Goal: Task Accomplishment & Management: Use online tool/utility

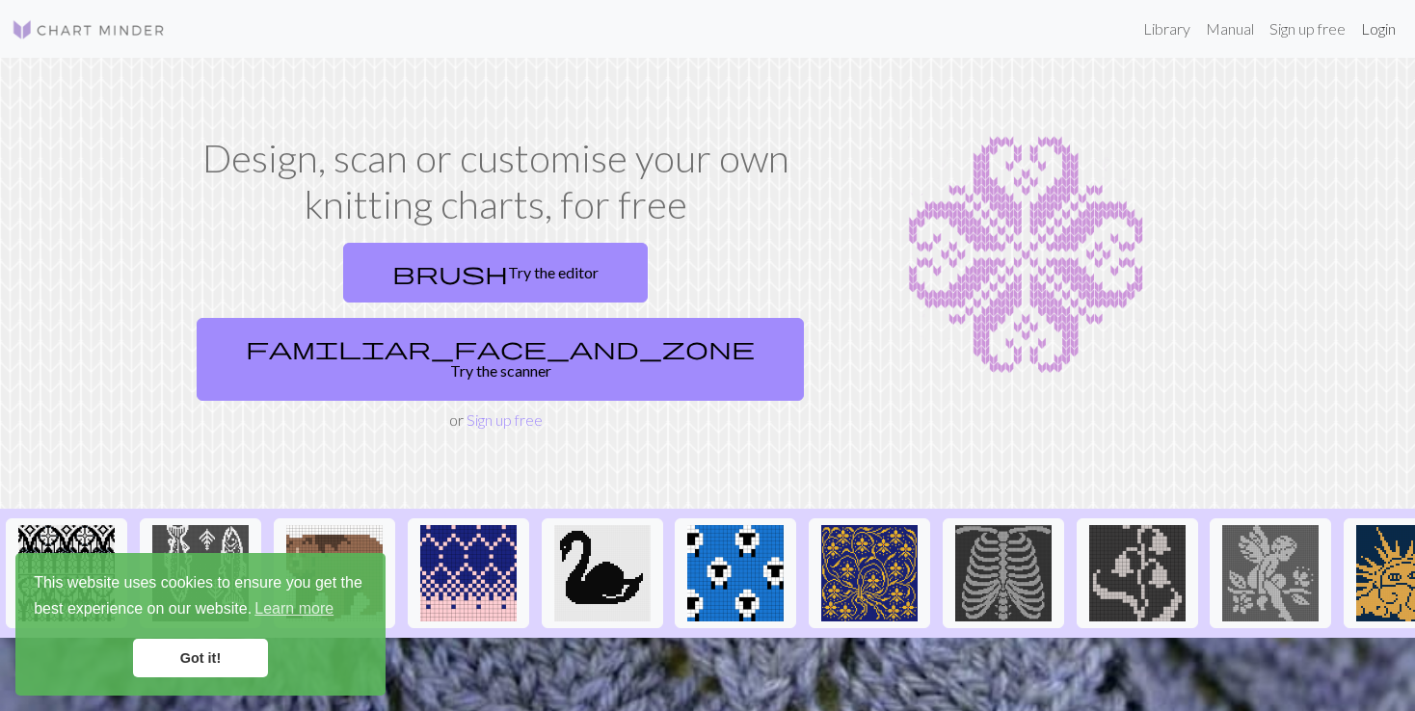
click at [1367, 40] on link "Login" at bounding box center [1378, 29] width 50 height 39
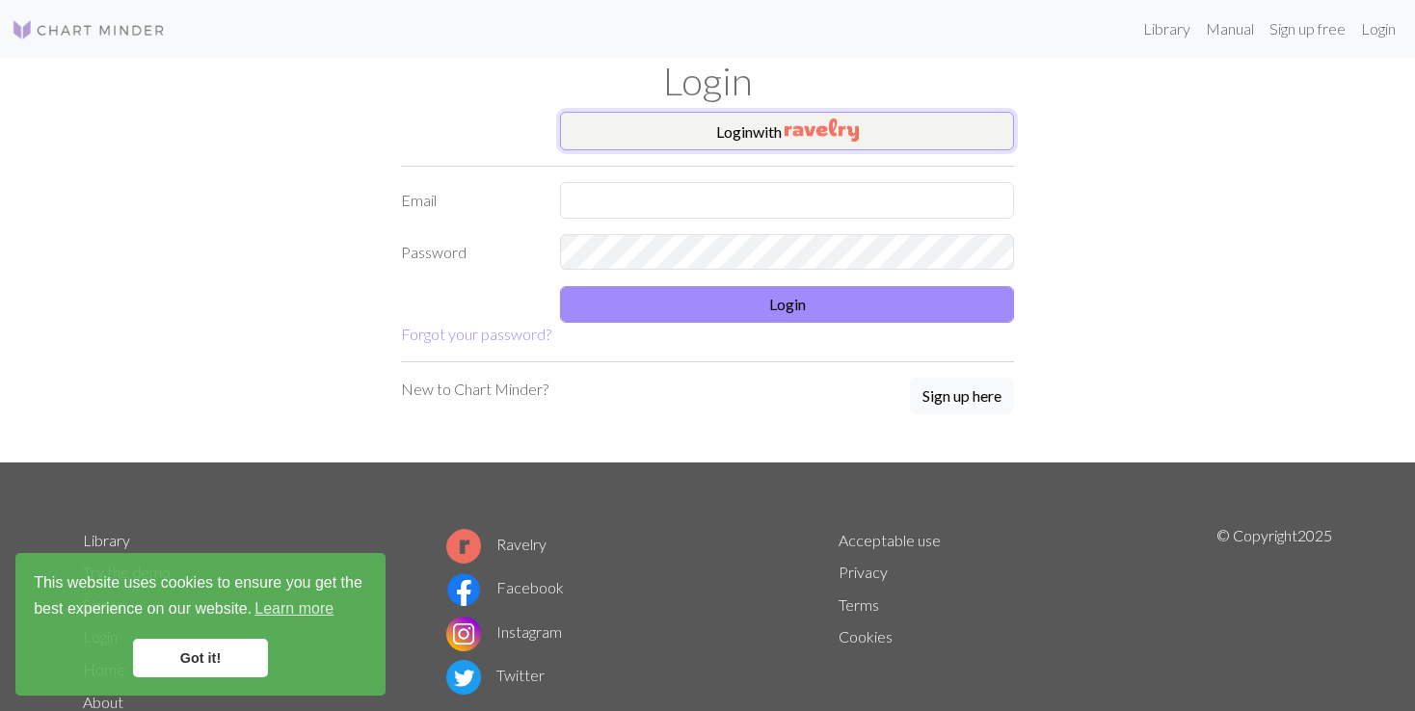
click at [873, 141] on button "Login with" at bounding box center [787, 131] width 454 height 39
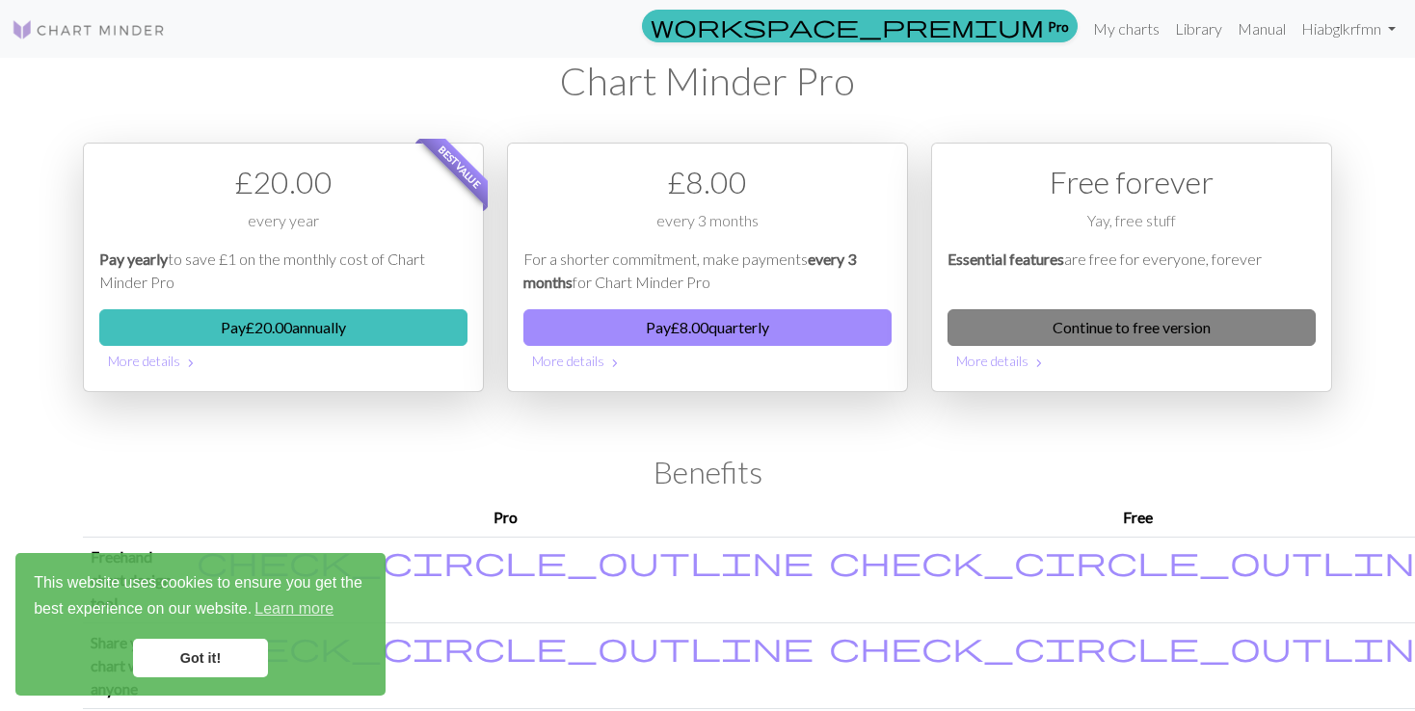
click at [1043, 319] on link "Continue to free version" at bounding box center [1131, 327] width 368 height 37
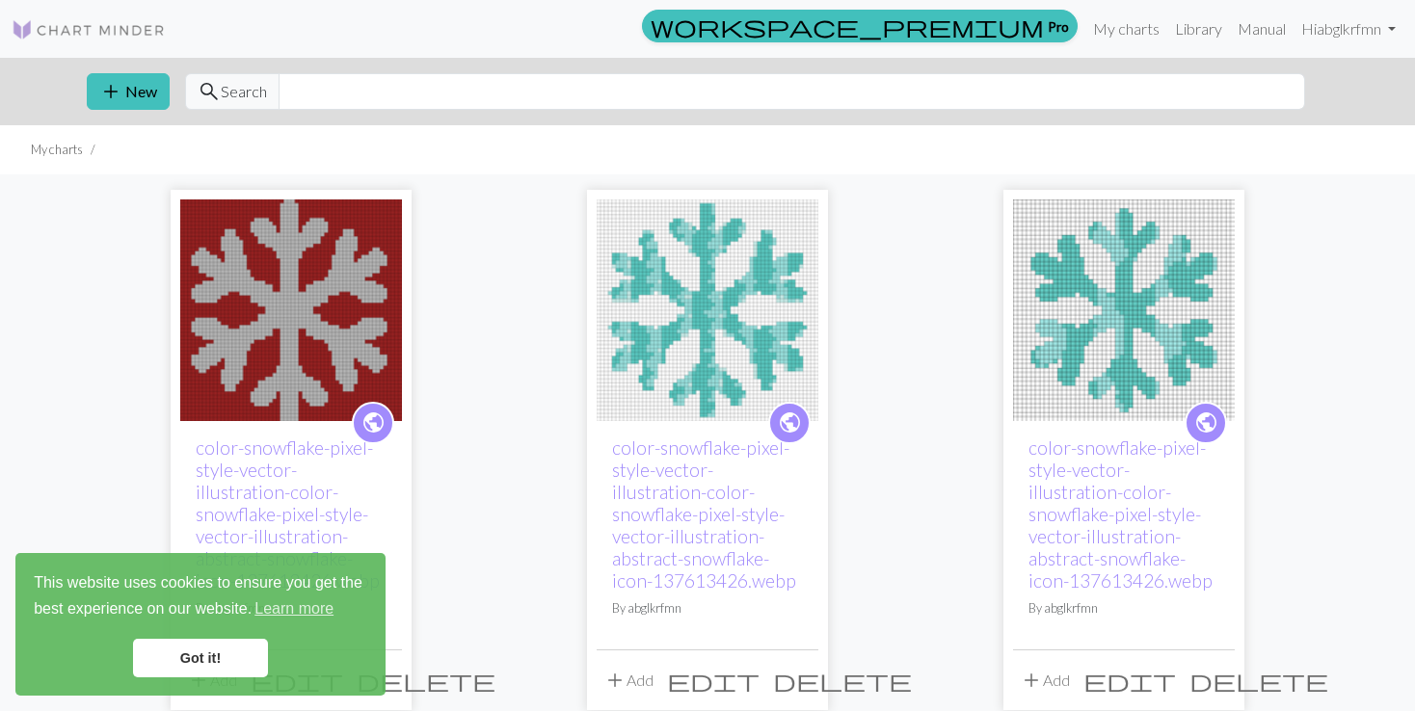
click at [294, 356] on img at bounding box center [291, 310] width 222 height 222
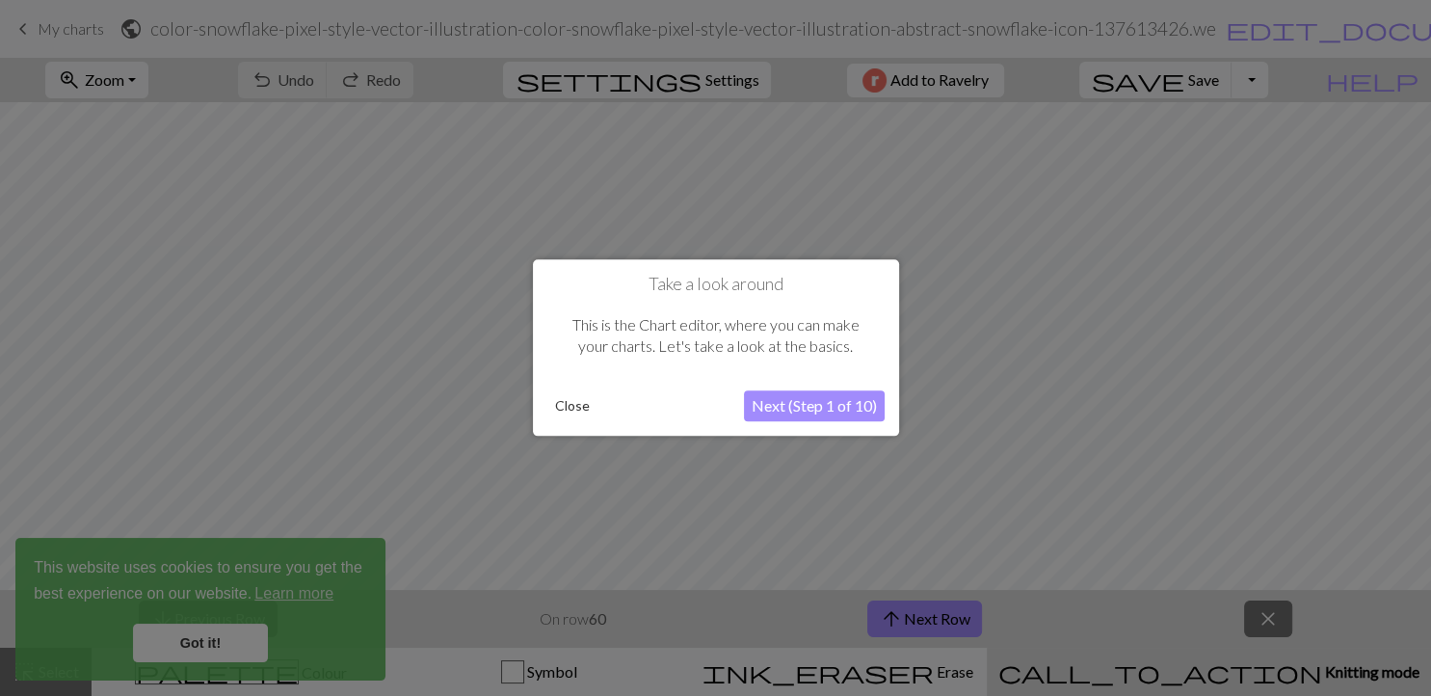
click at [576, 403] on button "Close" at bounding box center [572, 406] width 50 height 29
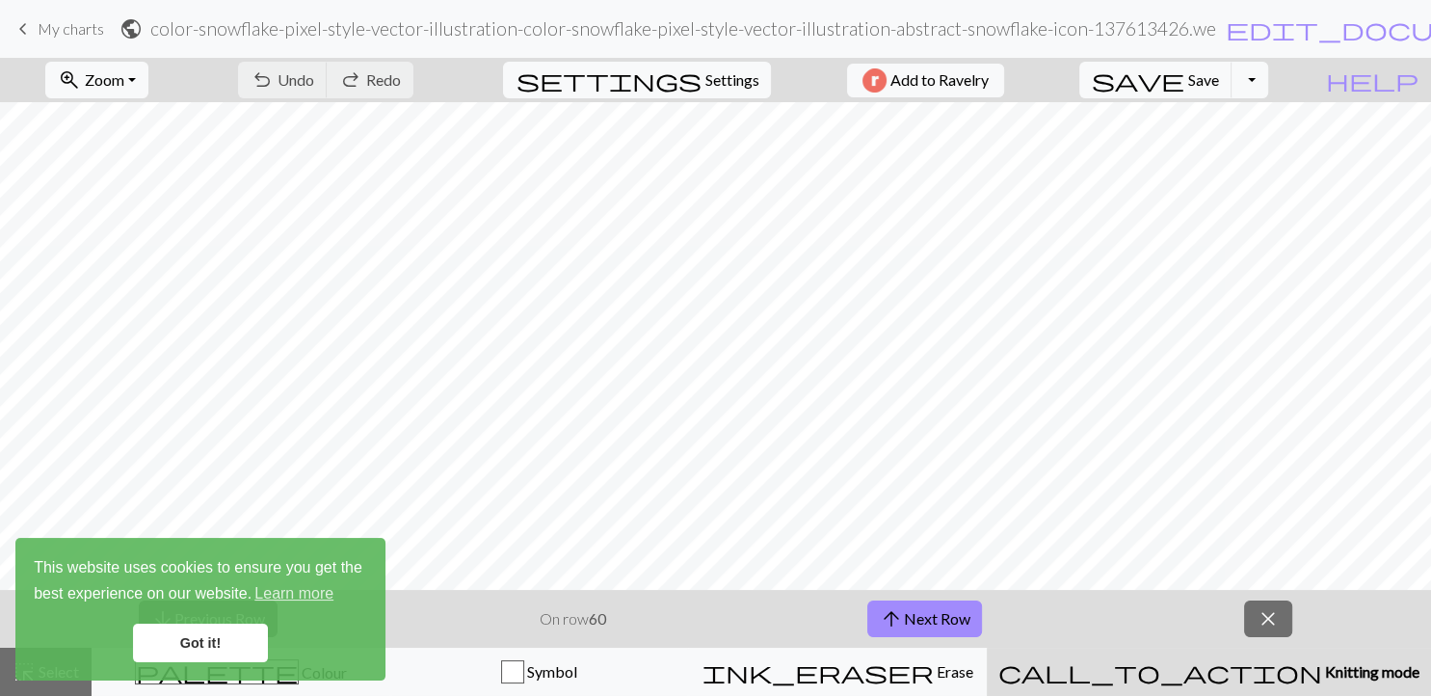
click at [211, 635] on link "Got it!" at bounding box center [200, 642] width 135 height 39
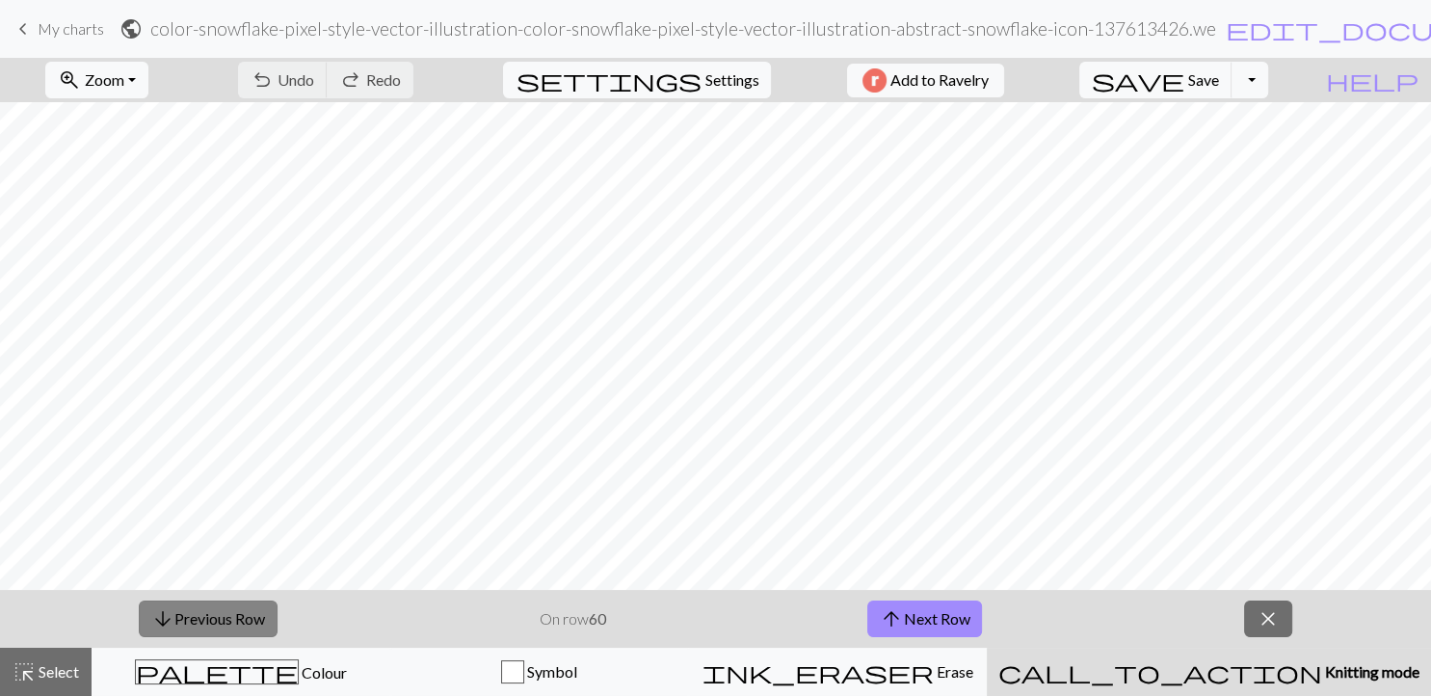
click at [225, 619] on button "arrow_downward Previous Row" at bounding box center [208, 618] width 139 height 37
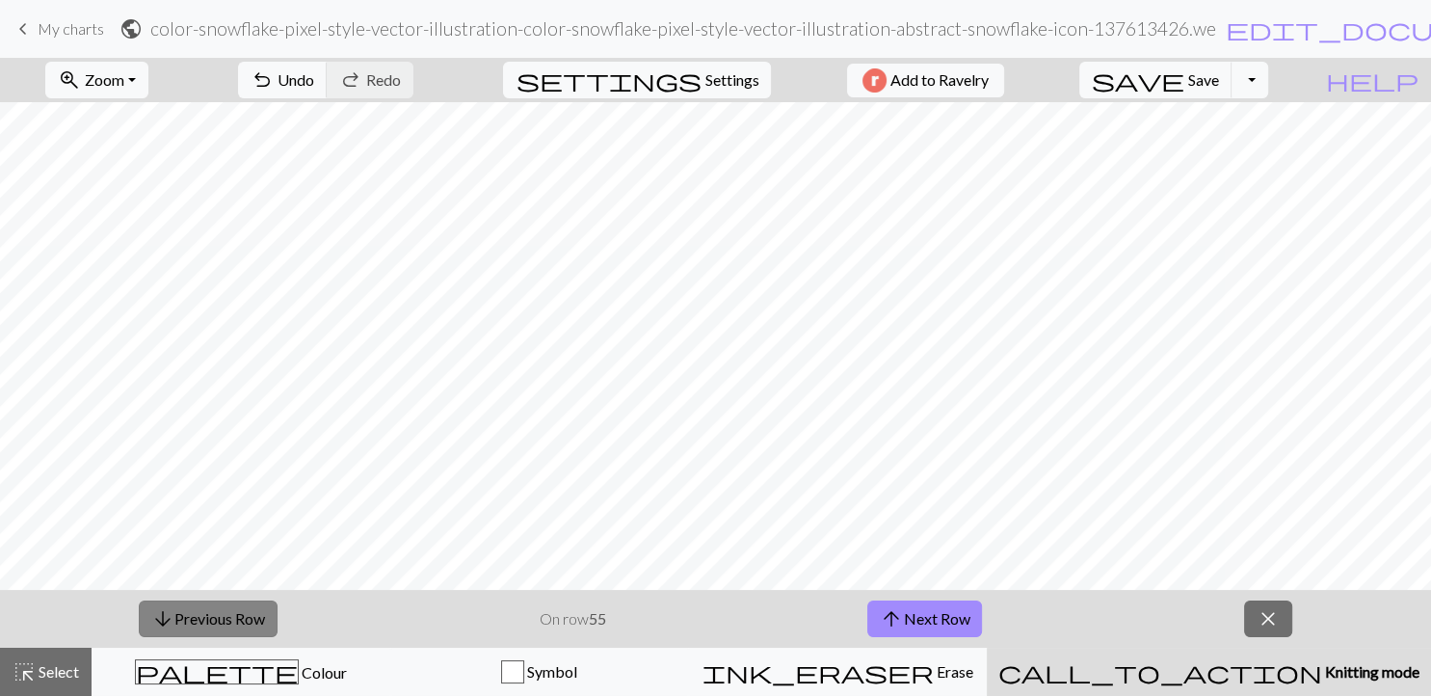
click at [225, 619] on button "arrow_downward Previous Row" at bounding box center [208, 618] width 139 height 37
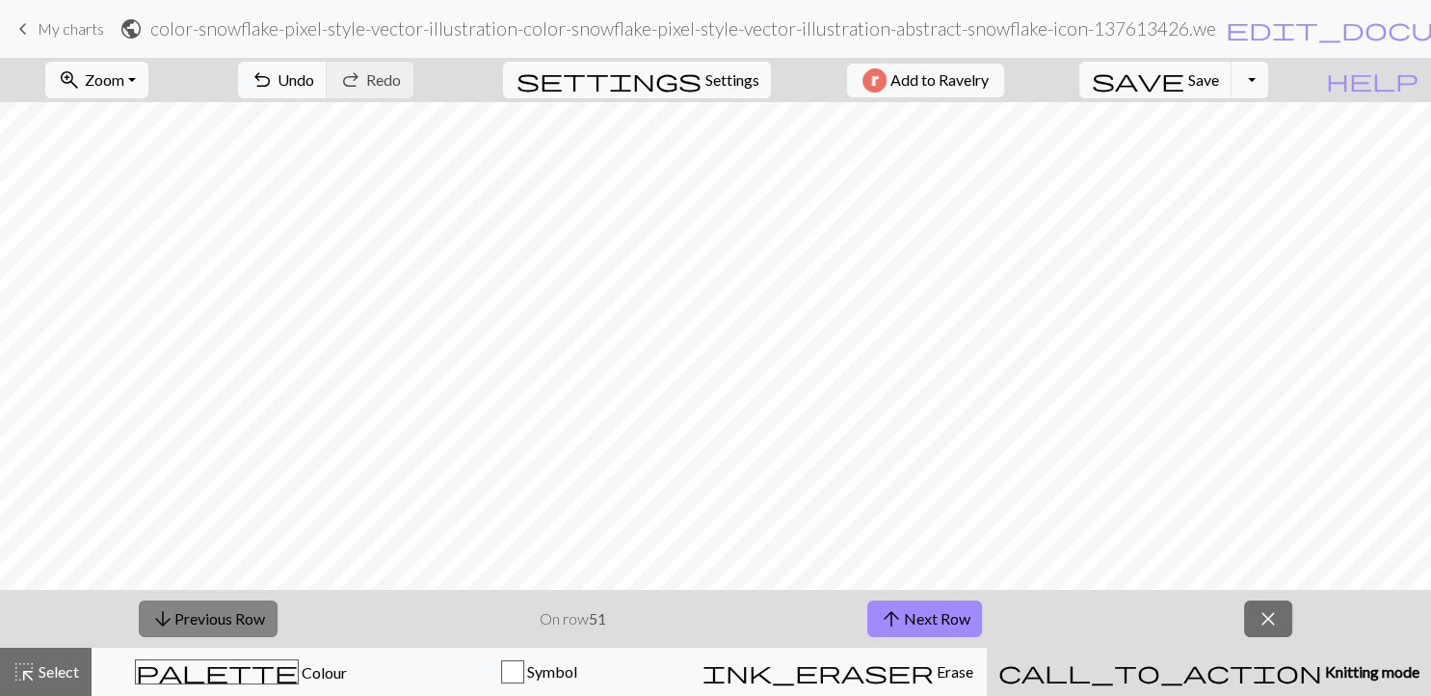
click at [225, 619] on button "arrow_downward Previous Row" at bounding box center [208, 618] width 139 height 37
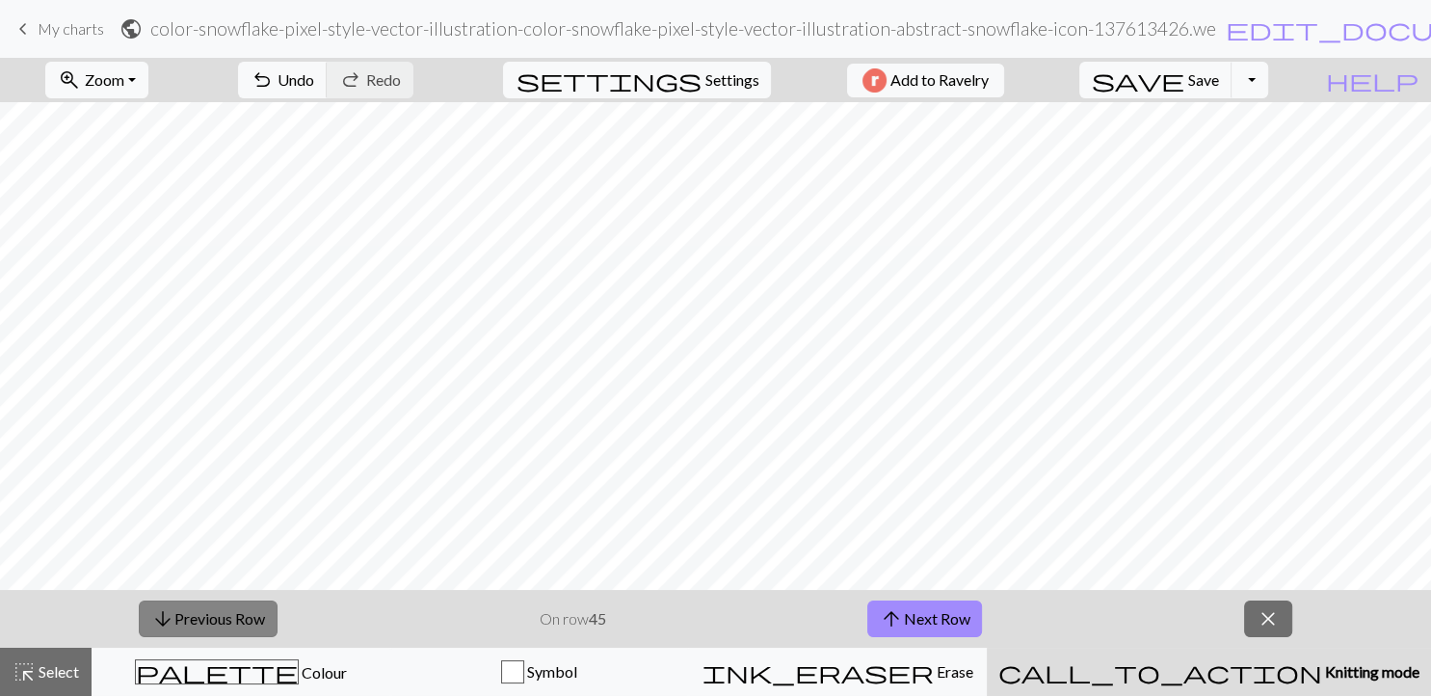
click at [225, 619] on button "arrow_downward Previous Row" at bounding box center [208, 618] width 139 height 37
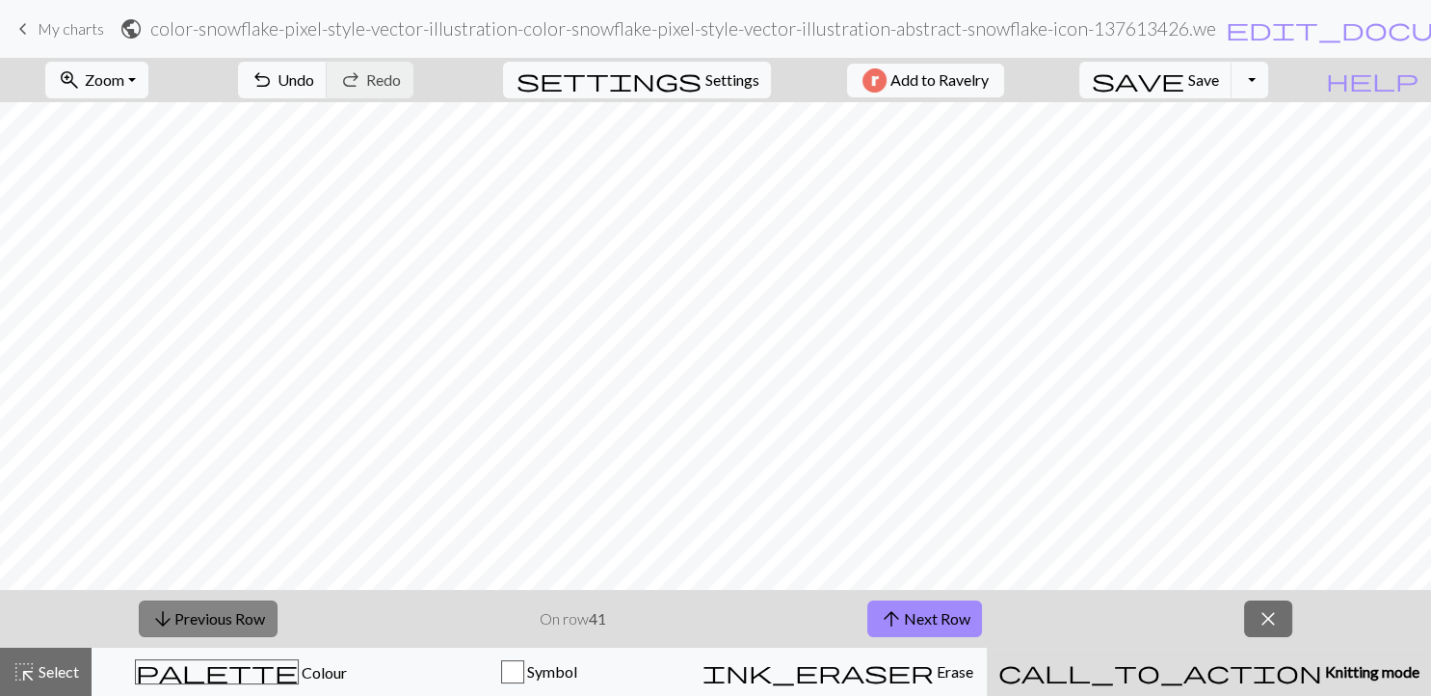
click at [225, 619] on button "arrow_downward Previous Row" at bounding box center [208, 618] width 139 height 37
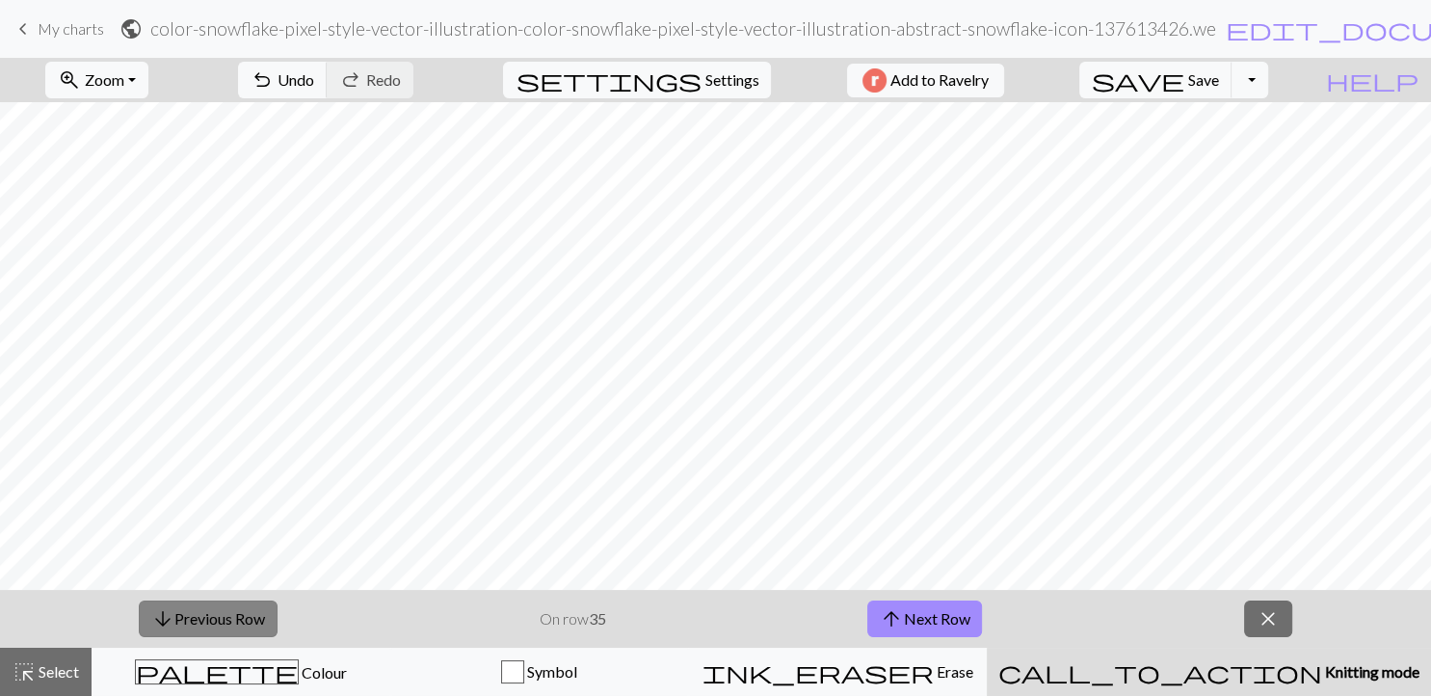
click at [225, 619] on button "arrow_downward Previous Row" at bounding box center [208, 618] width 139 height 37
click at [242, 615] on button "arrow_downward Previous Row" at bounding box center [208, 618] width 139 height 37
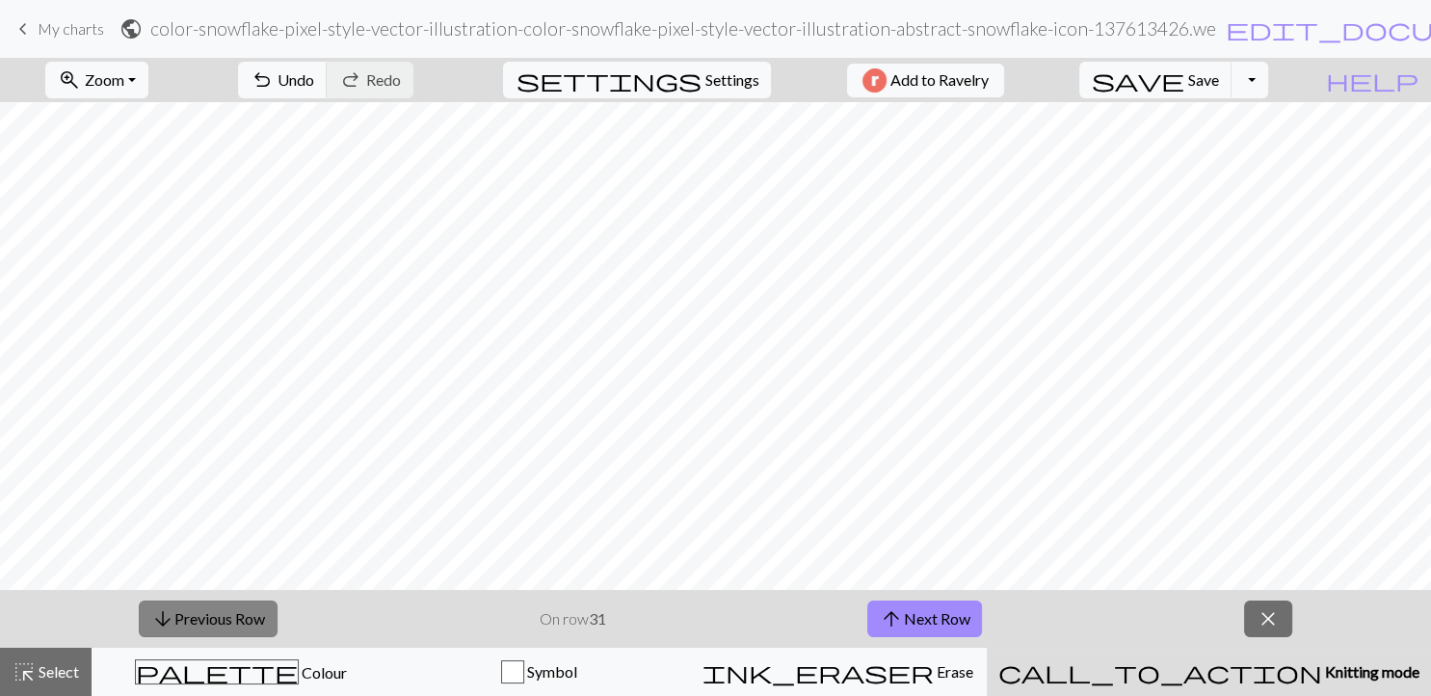
click at [242, 615] on button "arrow_downward Previous Row" at bounding box center [208, 618] width 139 height 37
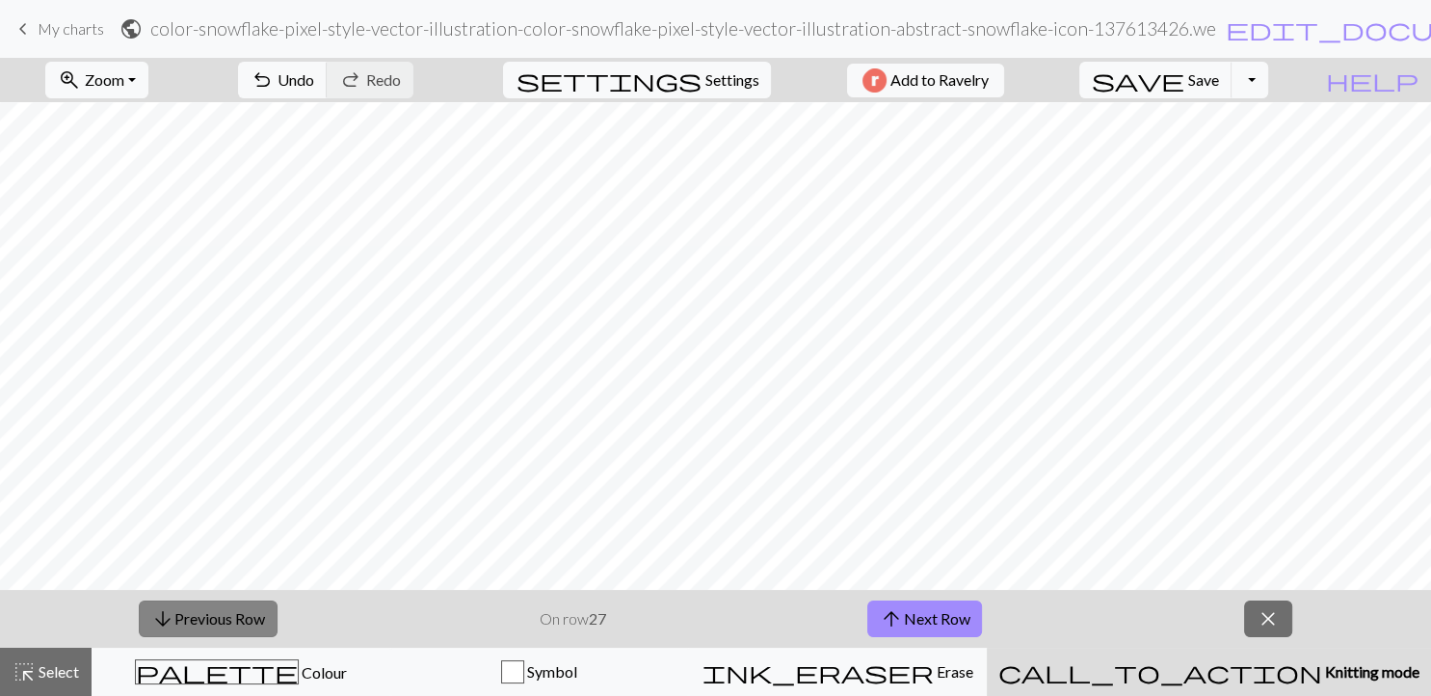
click at [242, 615] on button "arrow_downward Previous Row" at bounding box center [208, 618] width 139 height 37
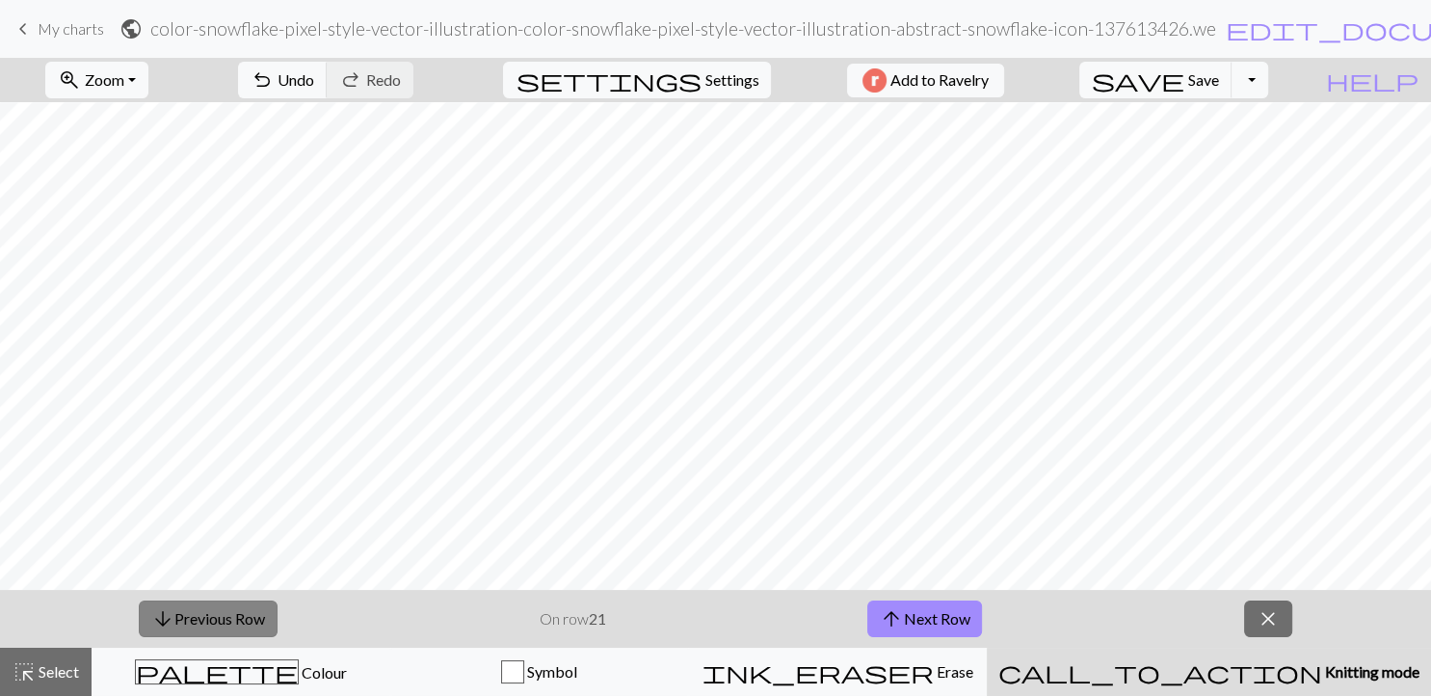
click at [242, 615] on button "arrow_downward Previous Row" at bounding box center [208, 618] width 139 height 37
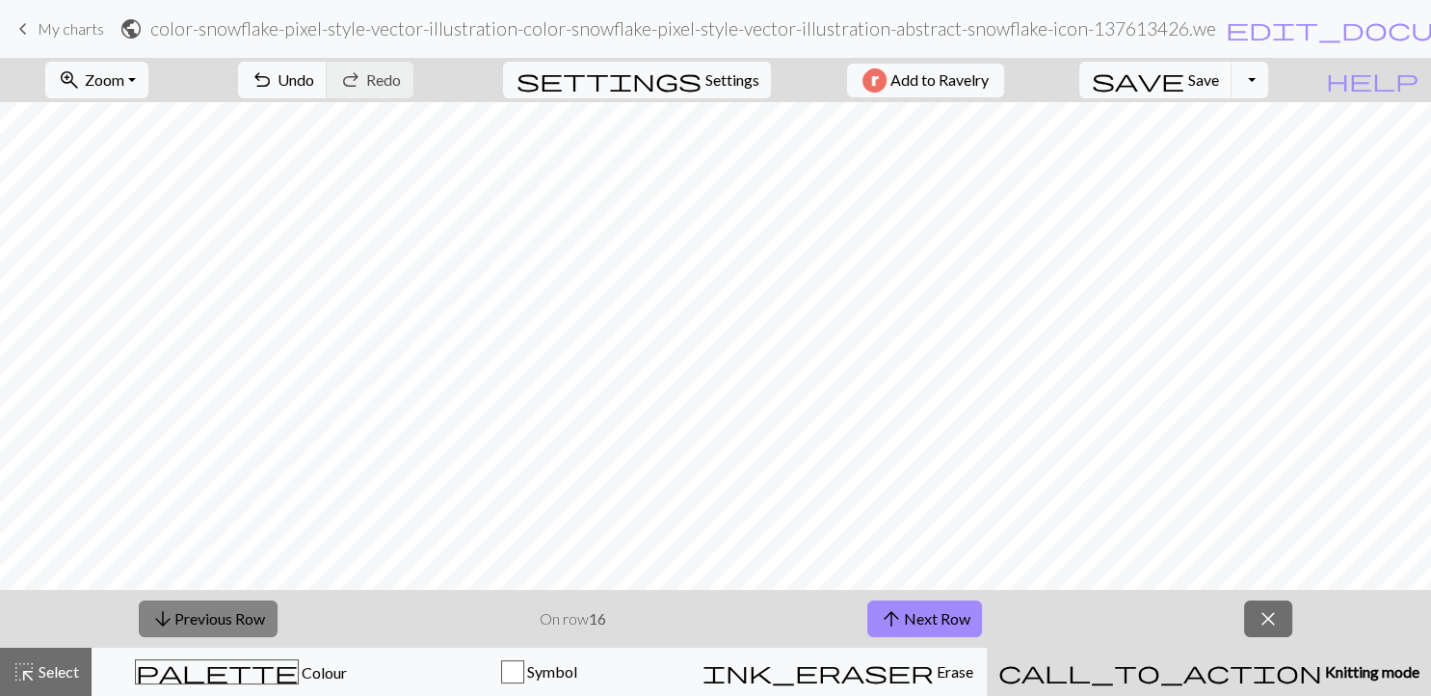
click at [242, 615] on button "arrow_downward Previous Row" at bounding box center [208, 618] width 139 height 37
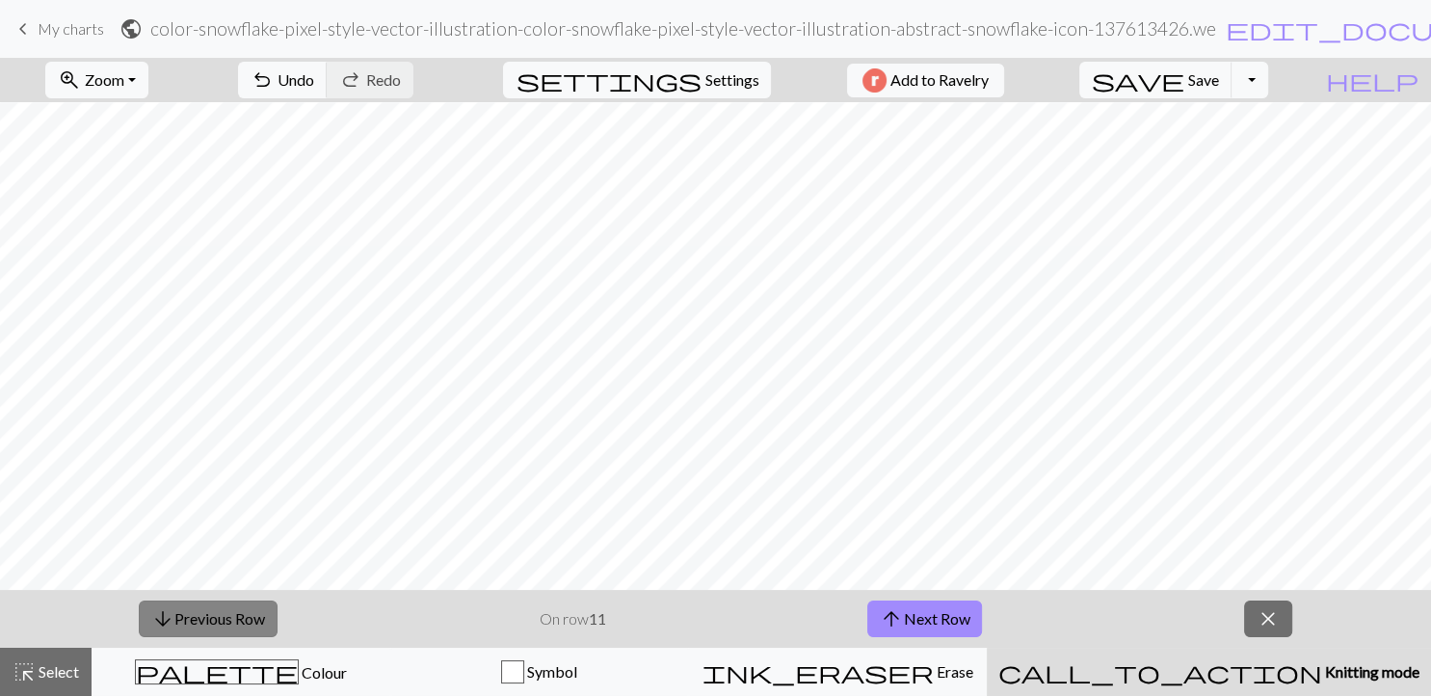
click at [242, 615] on button "arrow_downward Previous Row" at bounding box center [208, 618] width 139 height 37
click at [242, 615] on button "arrow_downward Previous Row" at bounding box center [209, 618] width 139 height 37
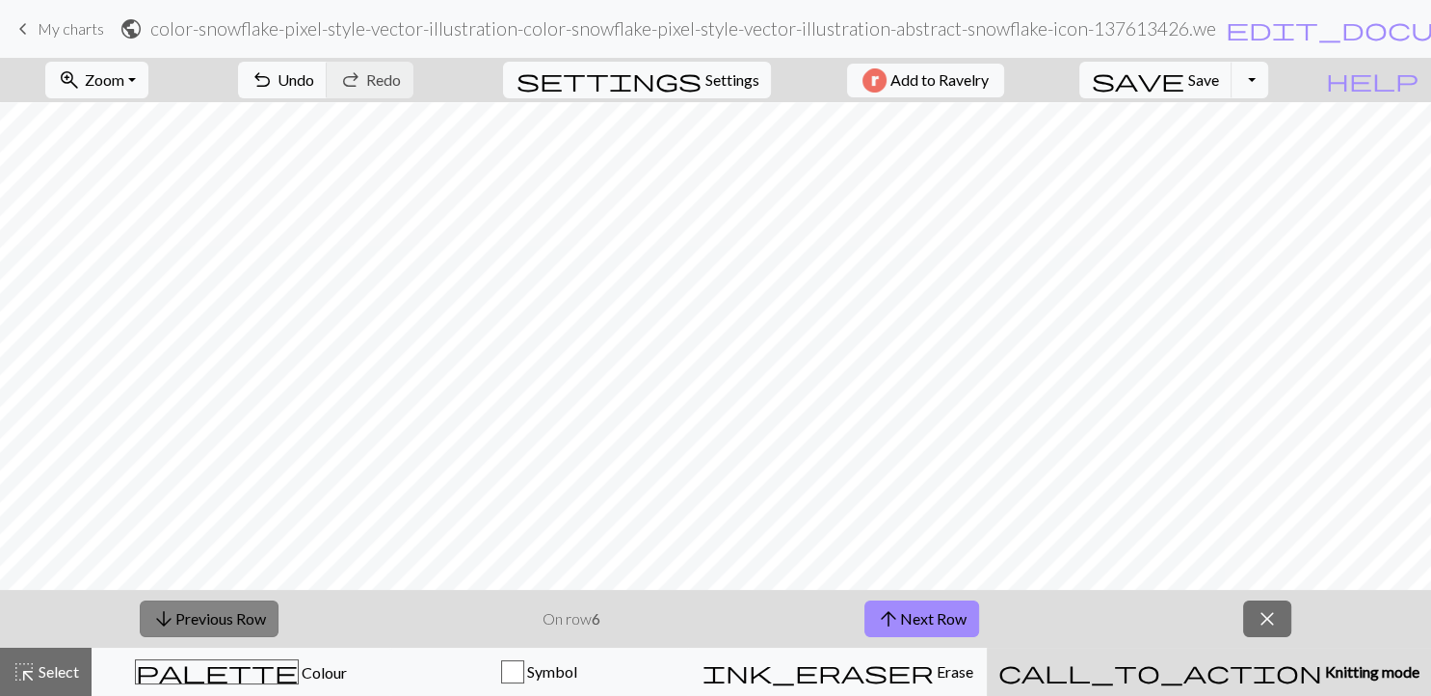
click at [242, 615] on button "arrow_downward Previous Row" at bounding box center [209, 618] width 139 height 37
click at [949, 617] on button "arrow_upward Next Row" at bounding box center [921, 618] width 115 height 37
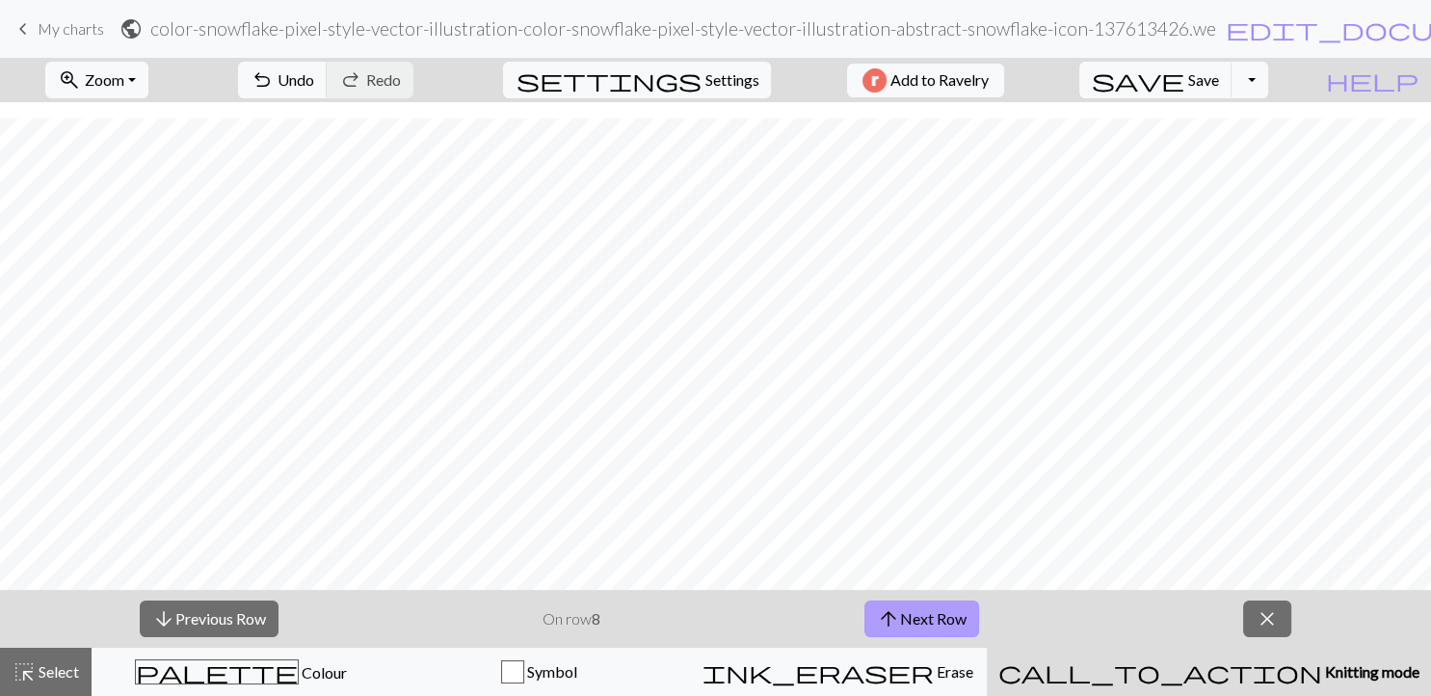
click at [949, 617] on button "arrow_upward Next Row" at bounding box center [921, 618] width 115 height 37
click at [949, 617] on button "arrow_upward Next Row" at bounding box center [924, 618] width 115 height 37
click at [867, 600] on button "arrow_upward Next Row" at bounding box center [924, 618] width 115 height 37
click at [191, 626] on button "arrow_downward Previous Row" at bounding box center [208, 618] width 139 height 37
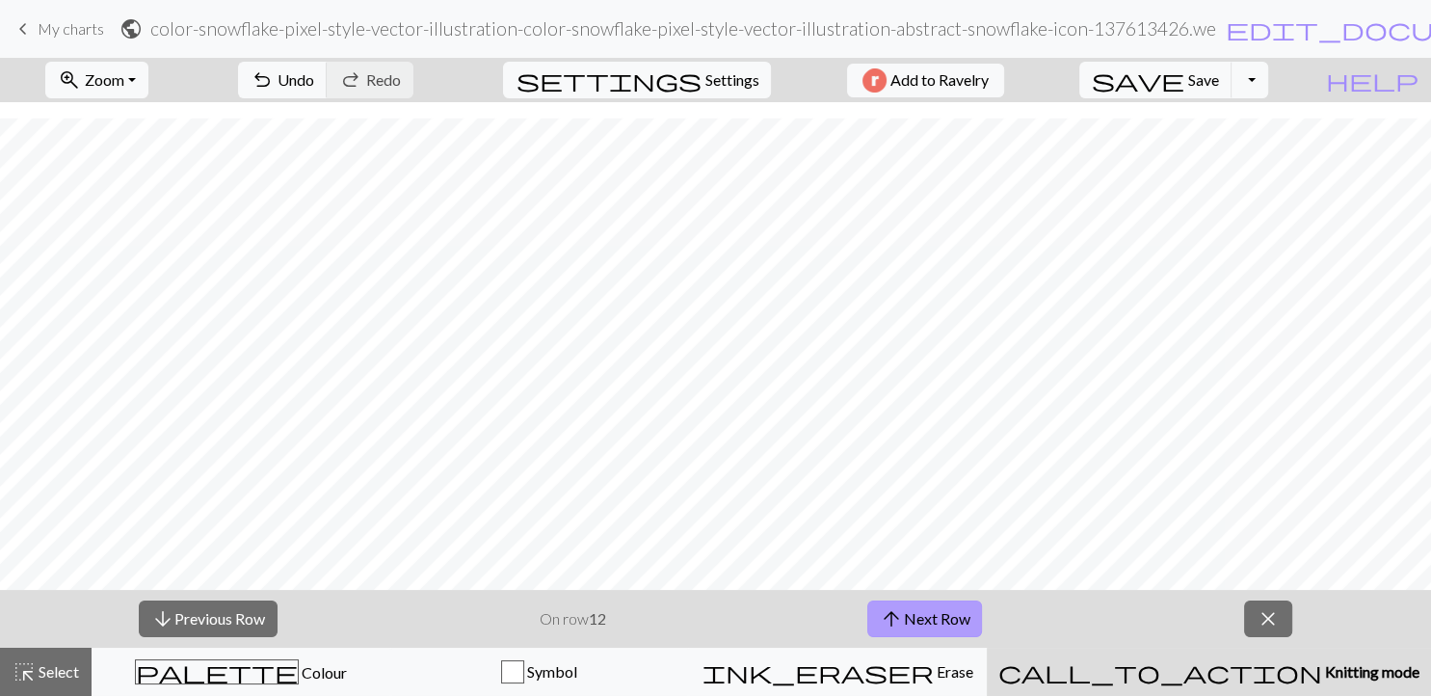
click at [915, 622] on button "arrow_upward Next Row" at bounding box center [924, 618] width 115 height 37
click at [867, 600] on button "arrow_upward Next Row" at bounding box center [924, 618] width 115 height 37
click at [237, 617] on button "arrow_downward Previous Row" at bounding box center [208, 618] width 139 height 37
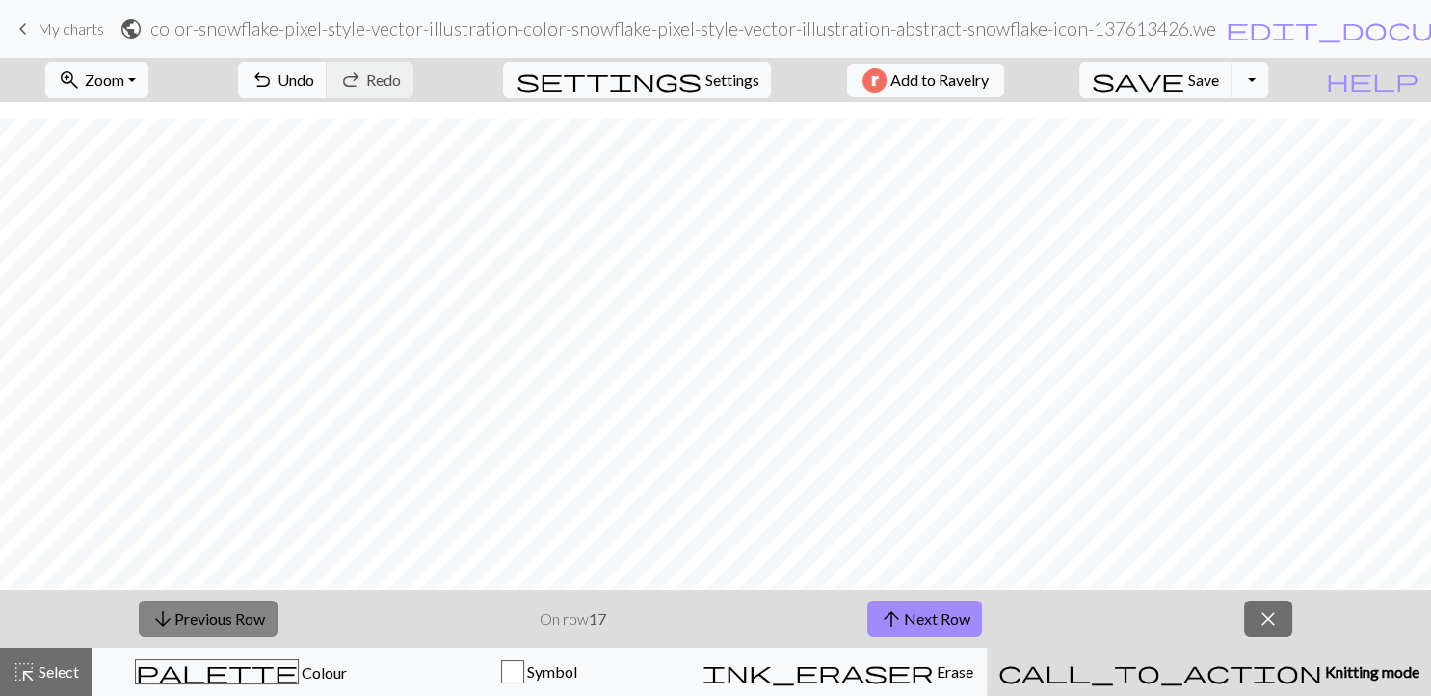
click at [237, 617] on button "arrow_downward Previous Row" at bounding box center [208, 618] width 139 height 37
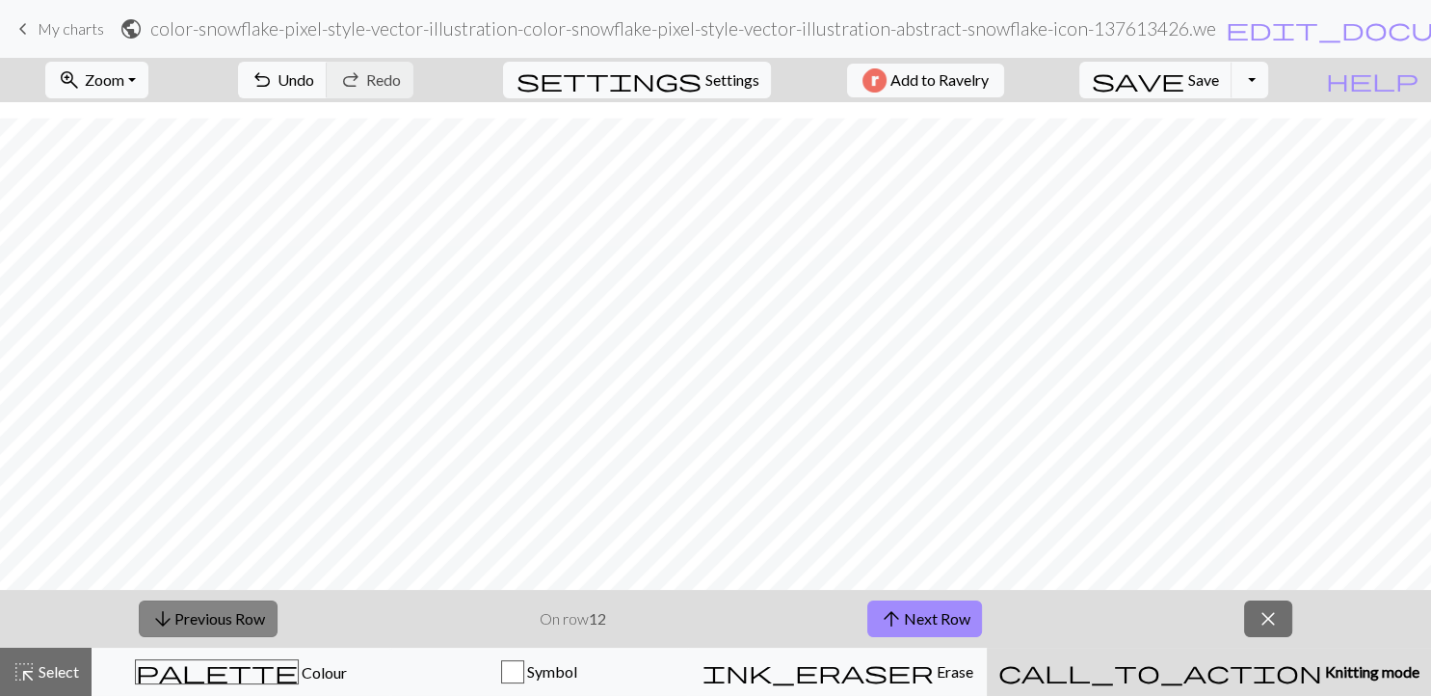
click at [237, 617] on button "arrow_downward Previous Row" at bounding box center [208, 618] width 139 height 37
click at [237, 617] on button "arrow_downward Previous Row" at bounding box center [209, 618] width 139 height 37
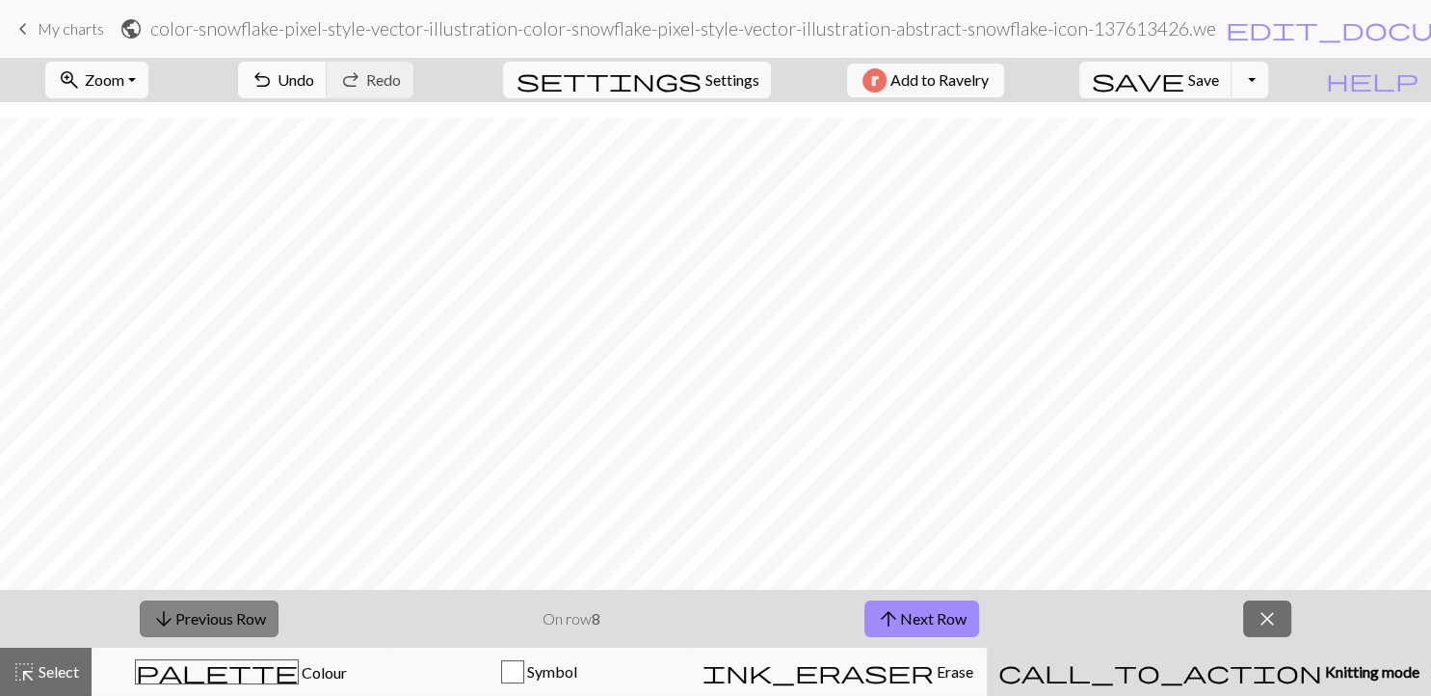
click at [237, 617] on button "arrow_downward Previous Row" at bounding box center [209, 618] width 139 height 37
click at [140, 600] on button "arrow_downward Previous Row" at bounding box center [209, 618] width 139 height 37
click at [892, 610] on span "arrow_upward" at bounding box center [888, 618] width 23 height 27
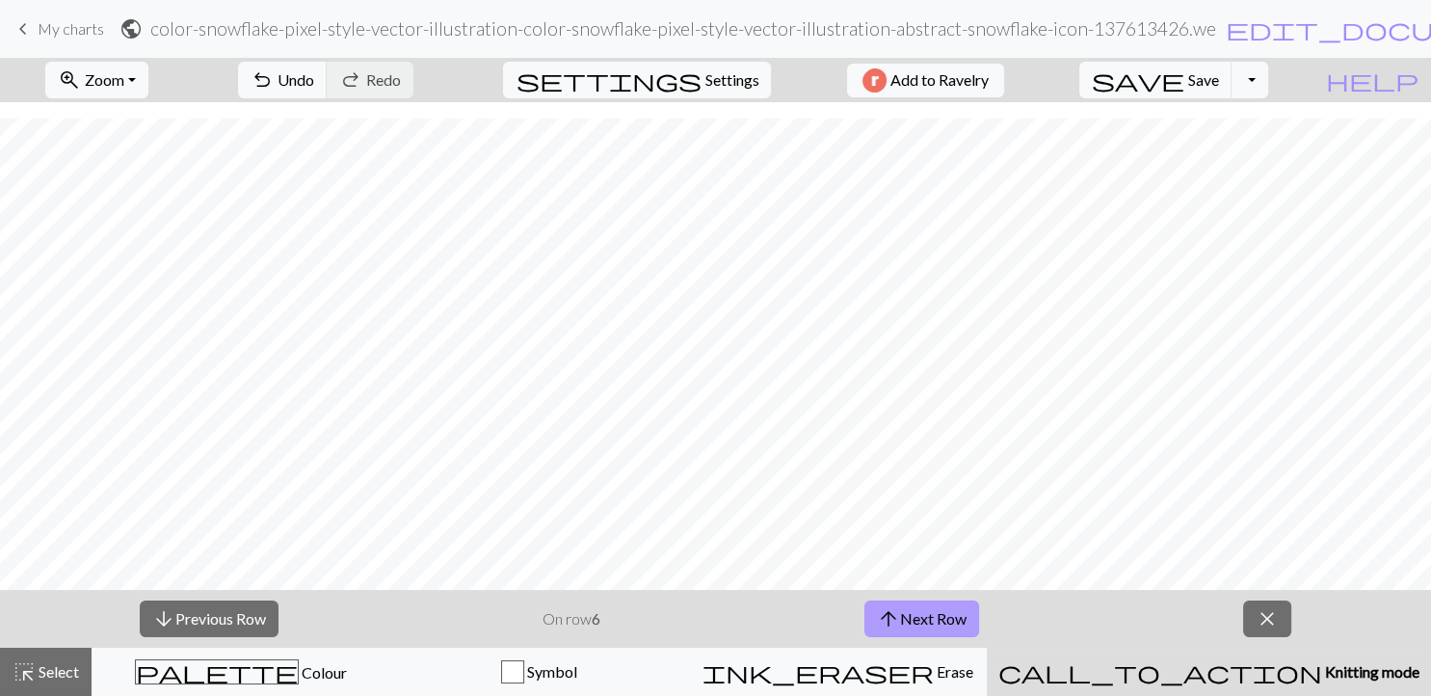
click at [919, 611] on button "arrow_upward Next Row" at bounding box center [921, 618] width 115 height 37
click at [961, 619] on button "arrow_upward Next Row" at bounding box center [921, 618] width 115 height 37
click at [902, 617] on button "arrow_upward Next Row" at bounding box center [921, 618] width 115 height 37
click at [902, 617] on span "arrow_upward" at bounding box center [891, 618] width 23 height 27
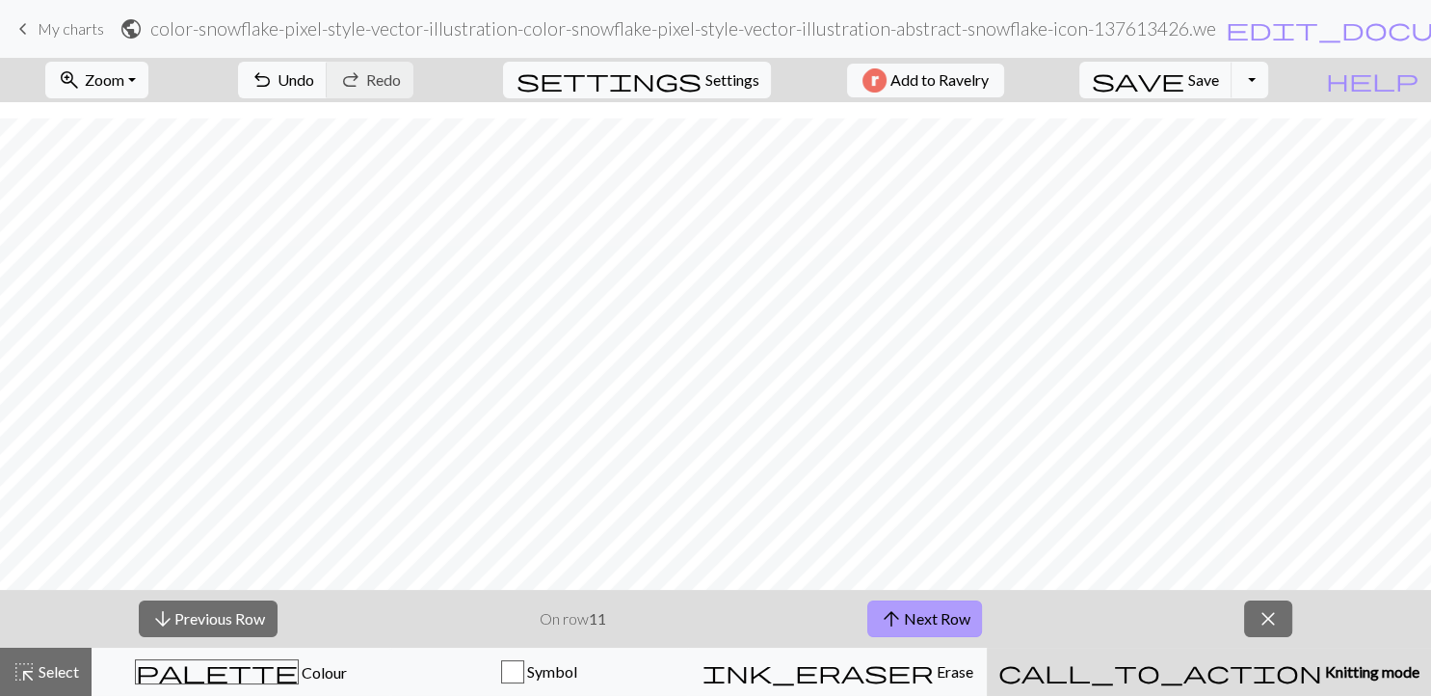
click at [902, 617] on span "arrow_upward" at bounding box center [891, 618] width 23 height 27
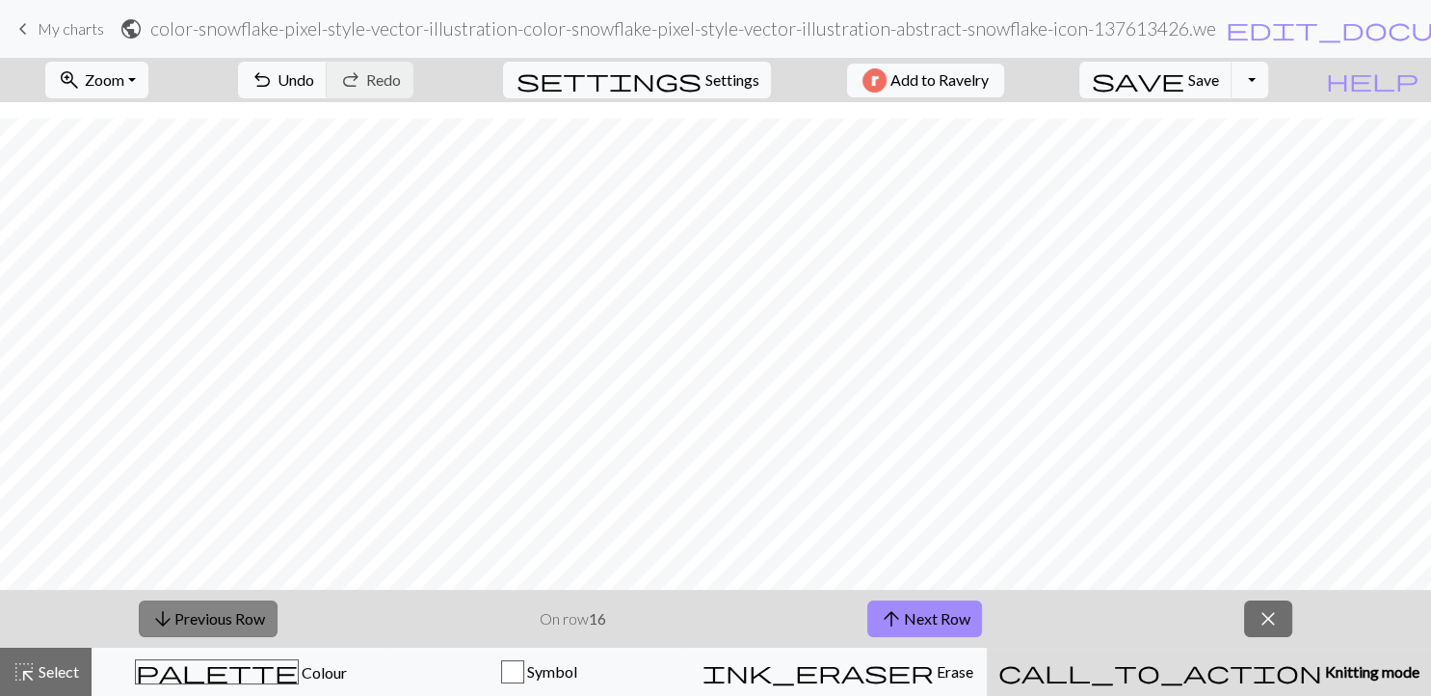
click at [219, 607] on button "arrow_downward Previous Row" at bounding box center [208, 618] width 139 height 37
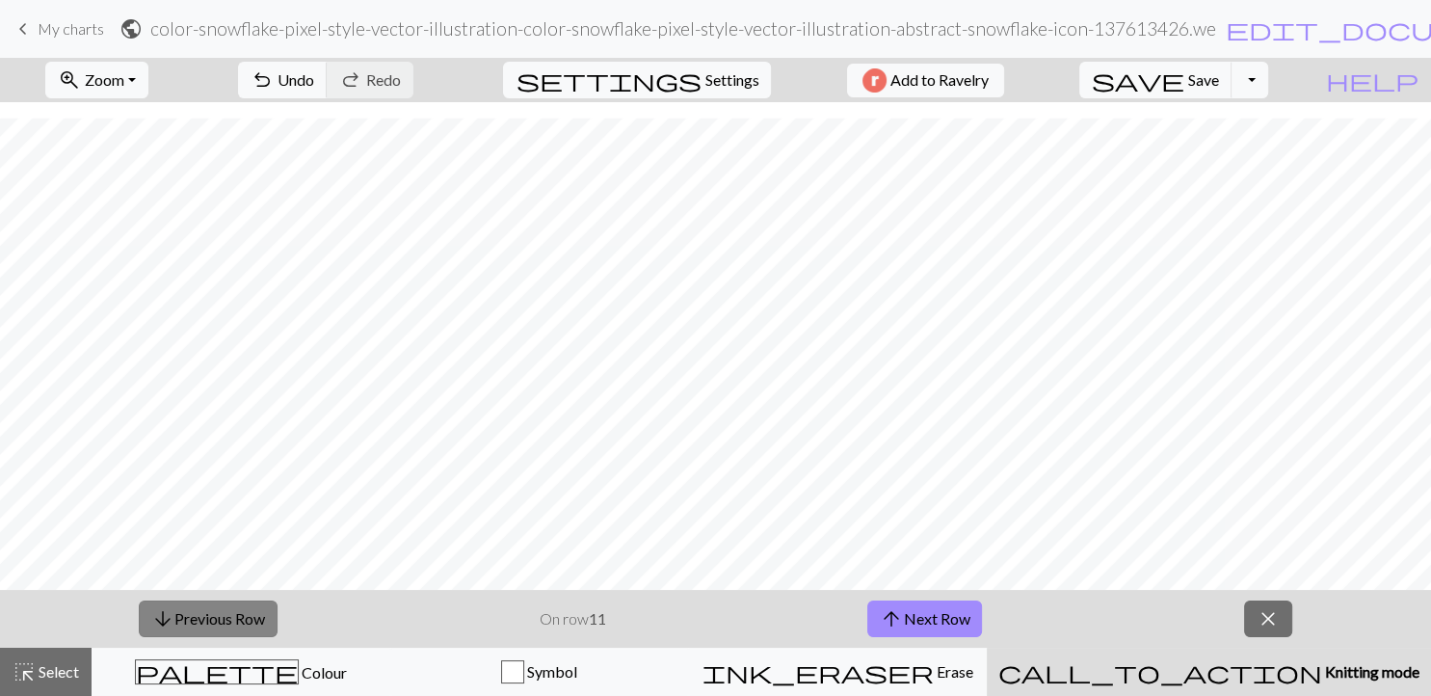
click at [219, 607] on button "arrow_downward Previous Row" at bounding box center [208, 618] width 139 height 37
click at [906, 607] on button "arrow_upward Next Row" at bounding box center [921, 618] width 115 height 37
click at [906, 607] on button "arrow_upward Next Row" at bounding box center [924, 618] width 115 height 37
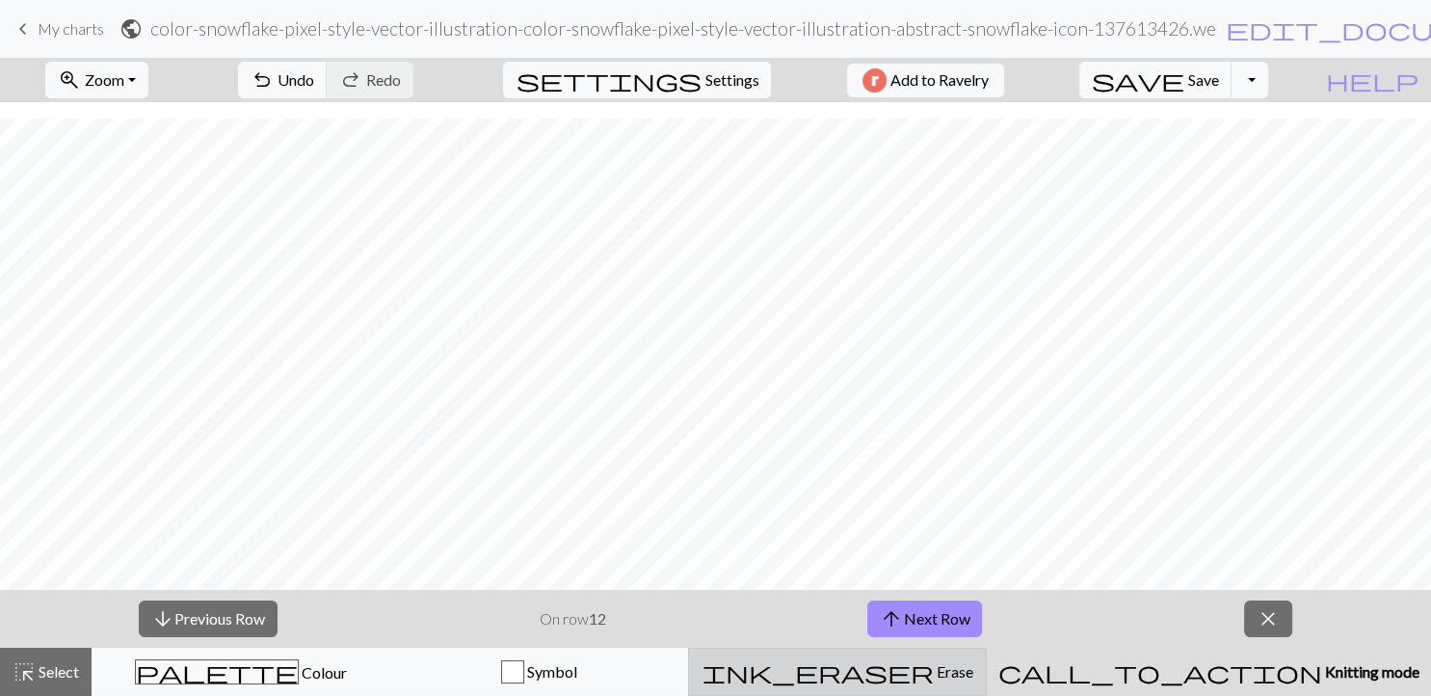
click at [867, 600] on button "arrow_upward Next Row" at bounding box center [924, 618] width 115 height 37
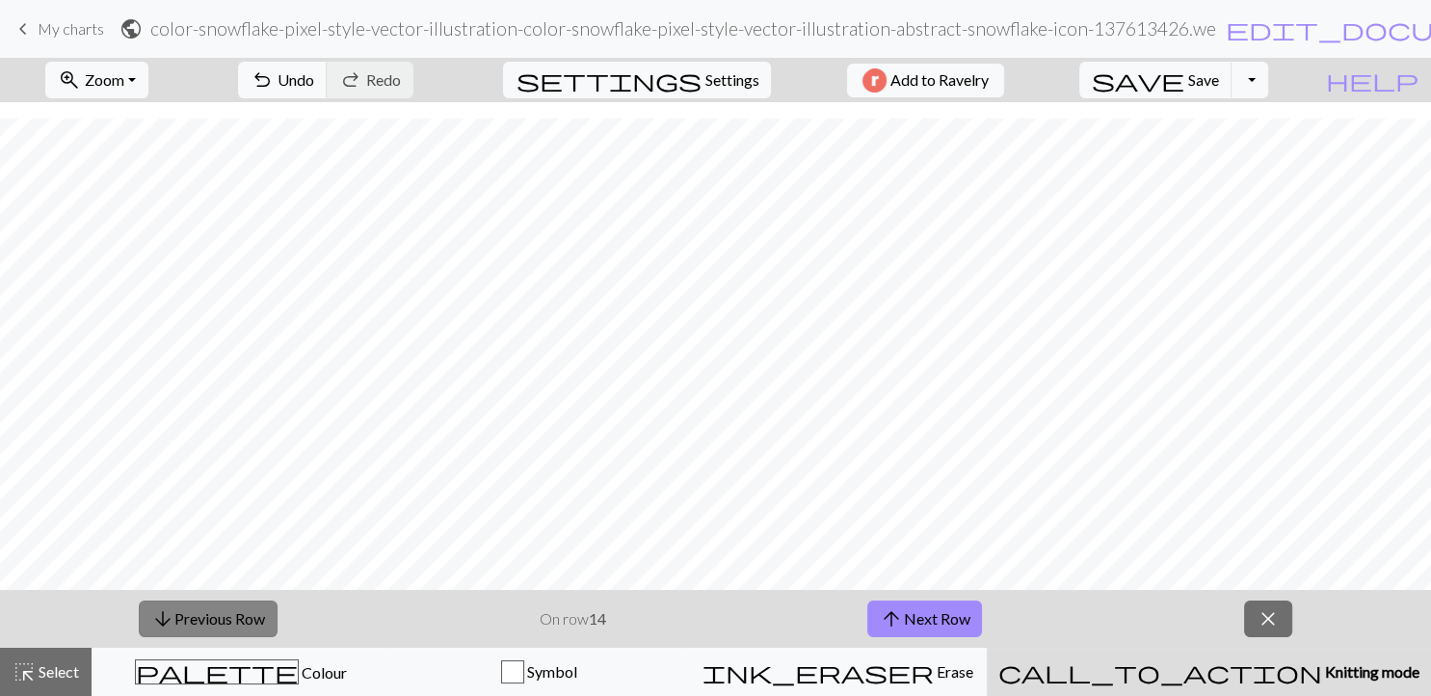
click at [250, 628] on button "arrow_downward Previous Row" at bounding box center [208, 618] width 139 height 37
click at [139, 600] on button "arrow_downward Previous Row" at bounding box center [208, 618] width 139 height 37
click at [893, 603] on button "arrow_upward Next Row" at bounding box center [924, 618] width 115 height 37
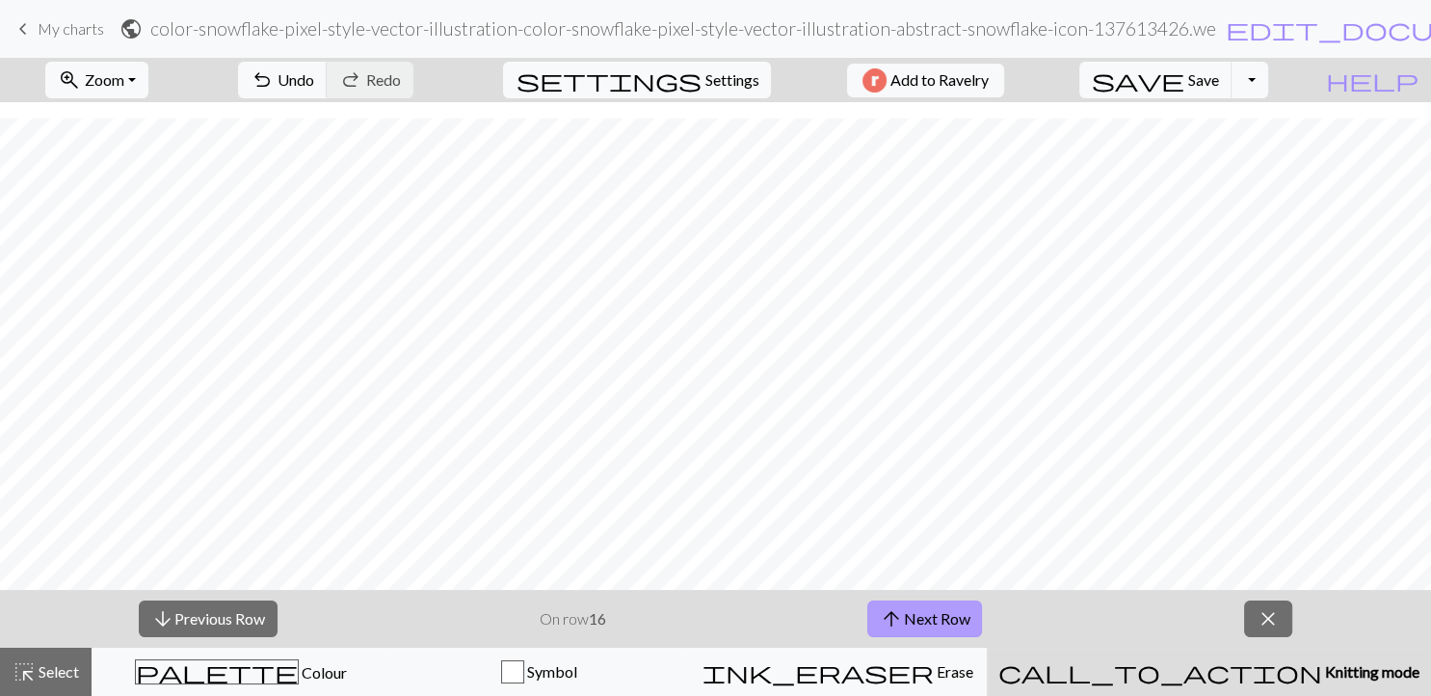
click at [893, 603] on button "arrow_upward Next Row" at bounding box center [924, 618] width 115 height 37
click at [230, 622] on button "arrow_downward Previous Row" at bounding box center [208, 618] width 139 height 37
click at [899, 622] on span "arrow_upward" at bounding box center [891, 618] width 23 height 27
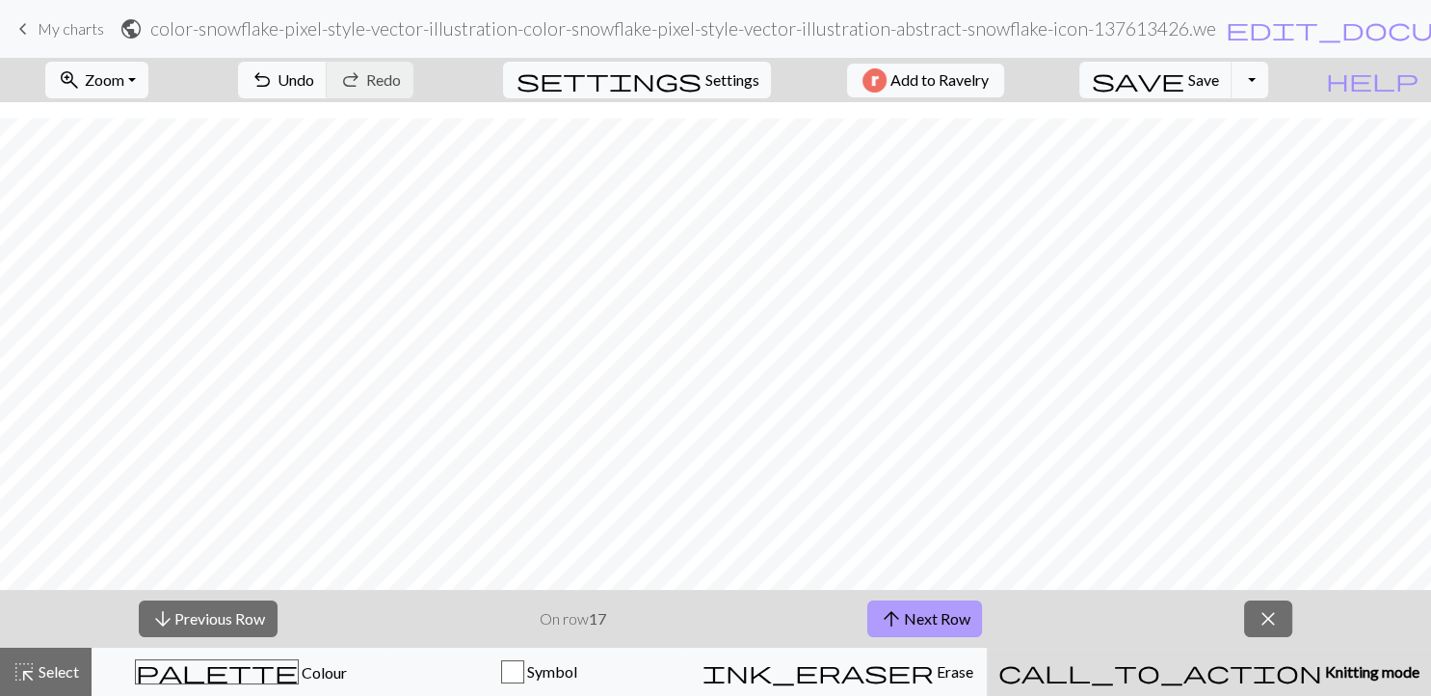
click at [899, 622] on span "arrow_upward" at bounding box center [891, 618] width 23 height 27
click at [934, 615] on button "arrow_upward Next Row" at bounding box center [924, 618] width 115 height 37
click at [948, 611] on button "arrow_upward Next Row" at bounding box center [924, 618] width 115 height 37
click at [956, 634] on button "arrow_upward Next Row" at bounding box center [924, 618] width 115 height 37
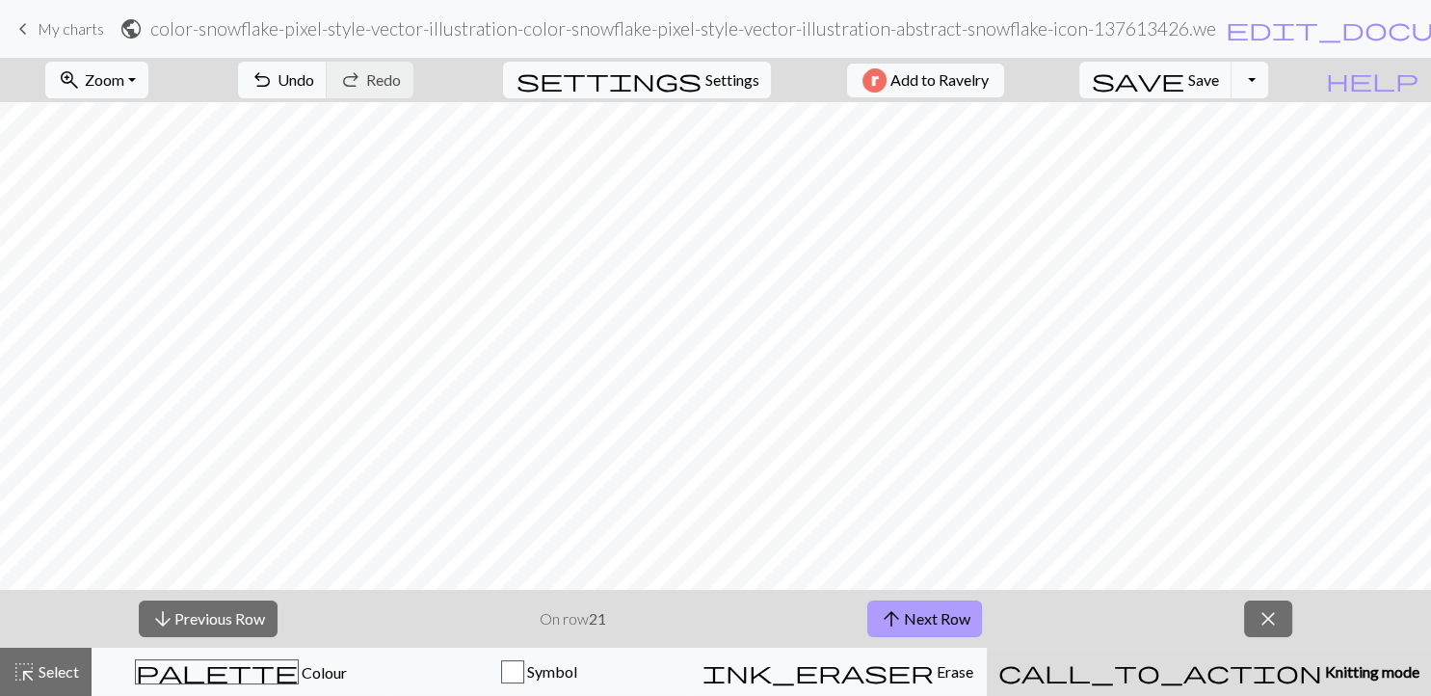
click at [956, 634] on button "arrow_upward Next Row" at bounding box center [924, 618] width 115 height 37
click at [919, 603] on button "arrow_upward Next Row" at bounding box center [924, 618] width 115 height 37
click at [933, 628] on button "arrow_upward Next Row" at bounding box center [924, 618] width 115 height 37
click at [943, 614] on button "arrow_upward Next Row" at bounding box center [924, 618] width 115 height 37
click at [939, 634] on button "arrow_upward Next Row" at bounding box center [924, 618] width 115 height 37
